Goal: Task Accomplishment & Management: Use online tool/utility

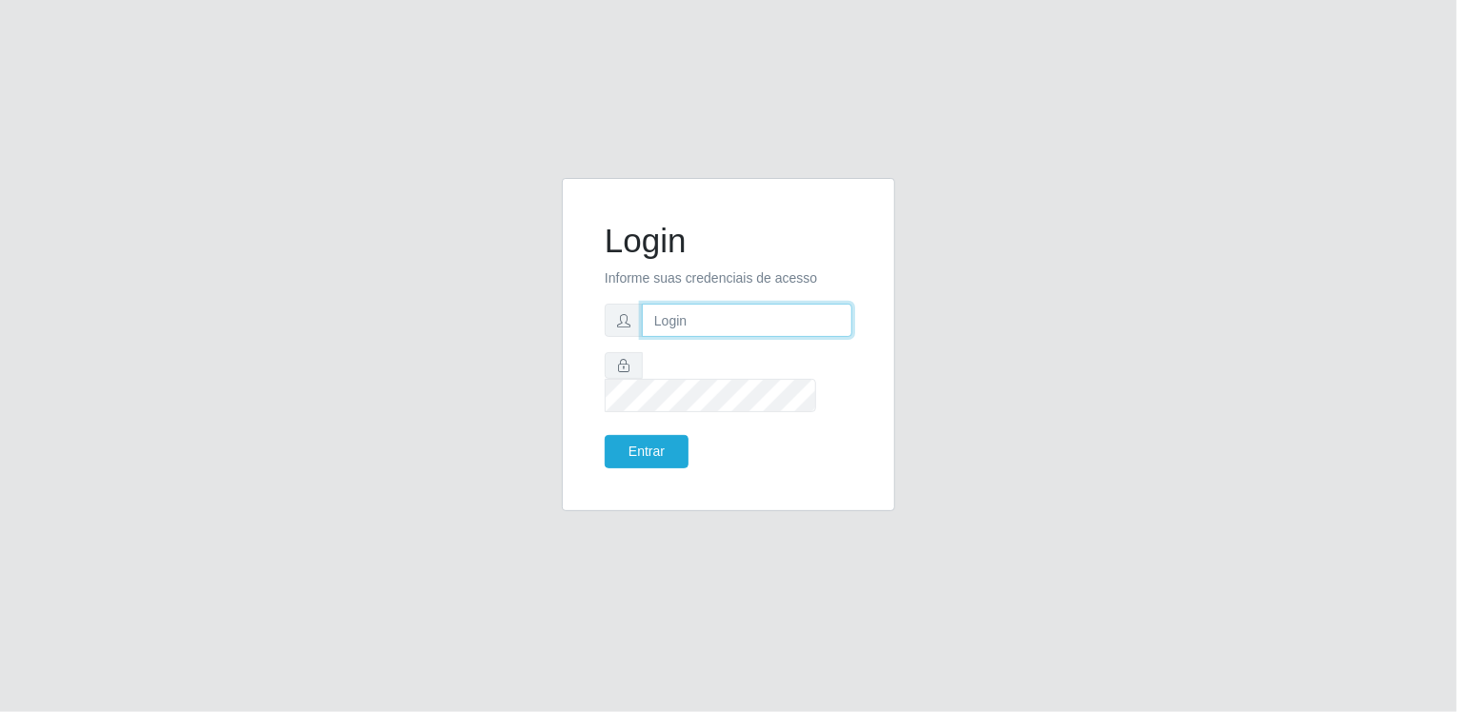
click at [677, 320] on input "text" at bounding box center [747, 320] width 210 height 33
type input "[EMAIL_ADDRESS][DOMAIN_NAME]"
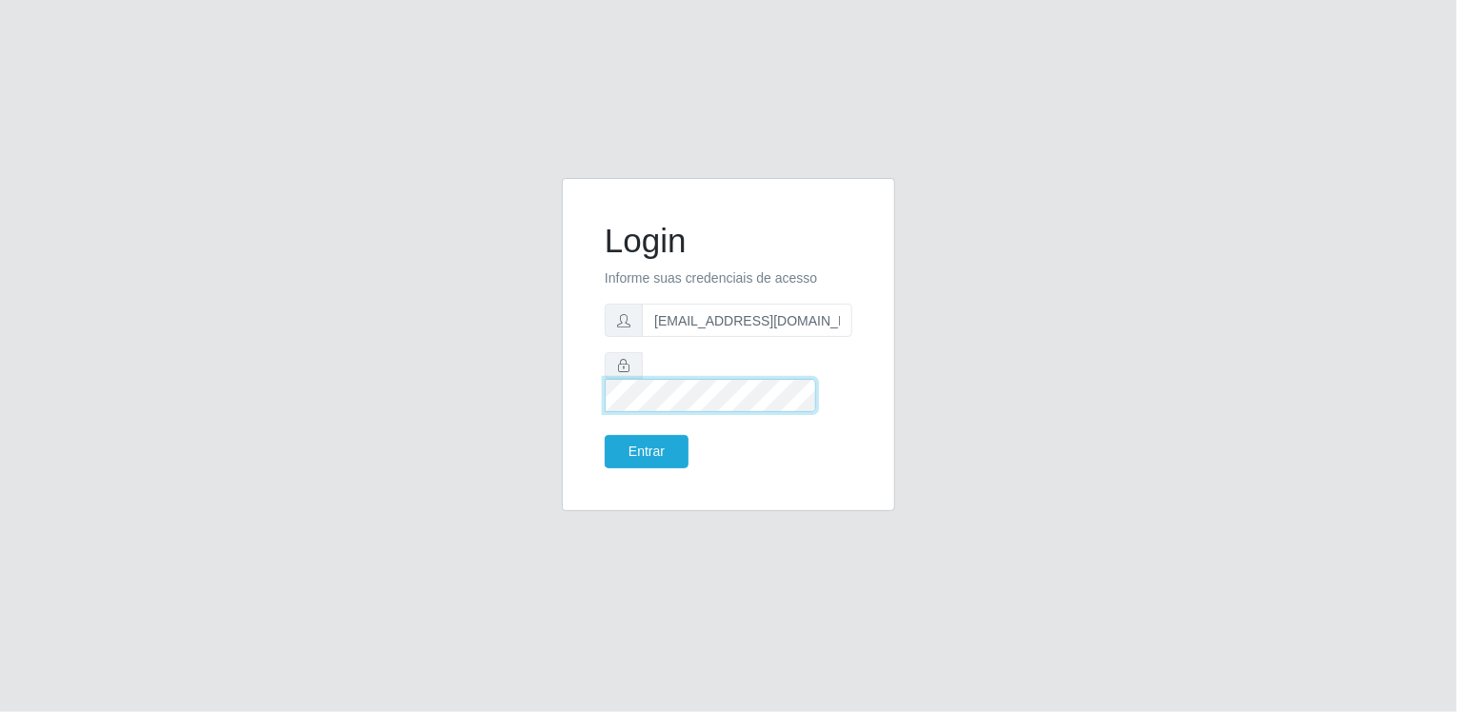
click at [605, 435] on button "Entrar" at bounding box center [647, 451] width 84 height 33
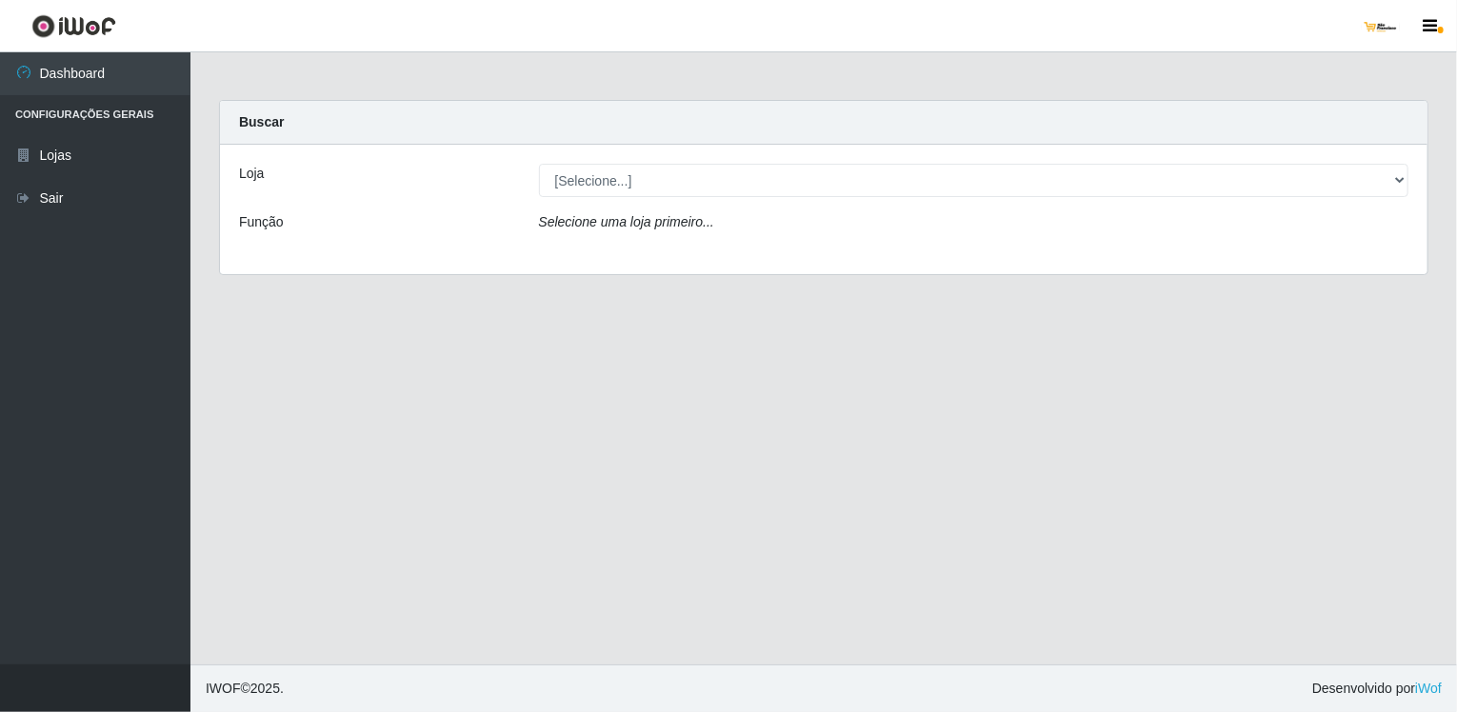
drag, startPoint x: 867, startPoint y: 159, endPoint x: 829, endPoint y: 214, distance: 67.1
click at [864, 163] on div "Loja [Selecione...] São Francisco Mercado Função Selecione uma loja primeiro..." at bounding box center [824, 210] width 1208 height 130
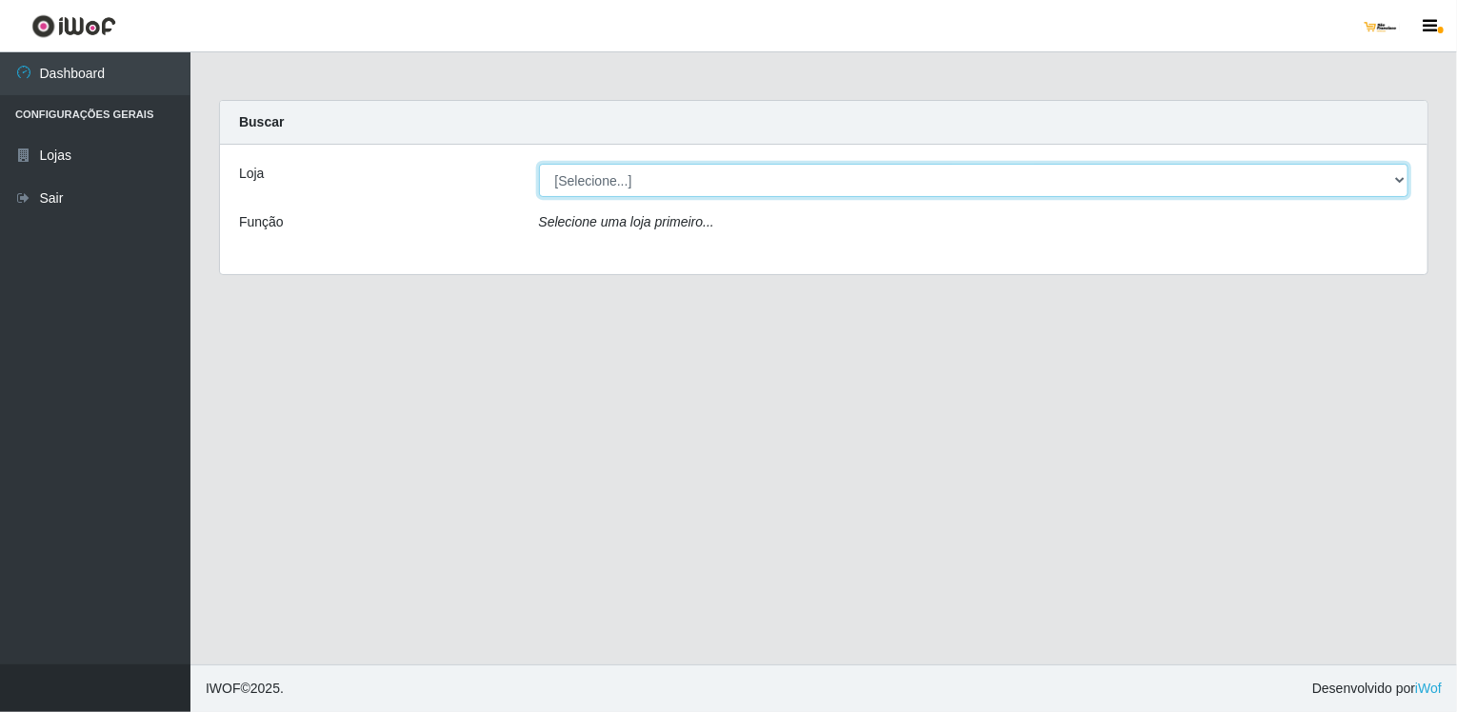
click at [798, 177] on select "[Selecione...] [GEOGRAPHIC_DATA]" at bounding box center [974, 180] width 870 height 33
select select "168"
click at [539, 164] on select "[Selecione...] [GEOGRAPHIC_DATA]" at bounding box center [974, 180] width 870 height 33
